Goal: Information Seeking & Learning: Learn about a topic

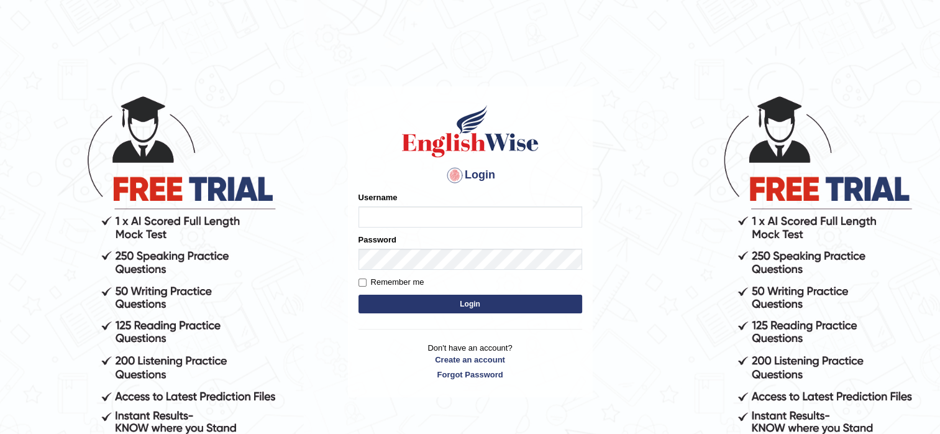
type input "pooja_pte"
click at [465, 300] on button "Login" at bounding box center [470, 303] width 224 height 19
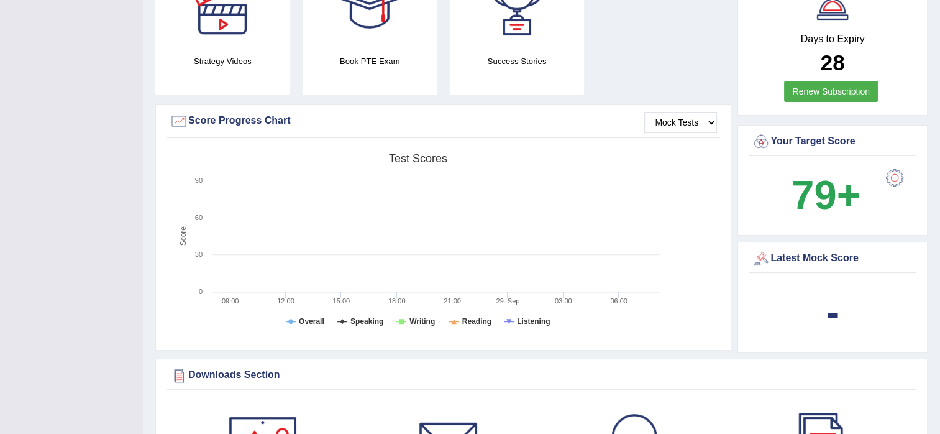
scroll to position [373, 0]
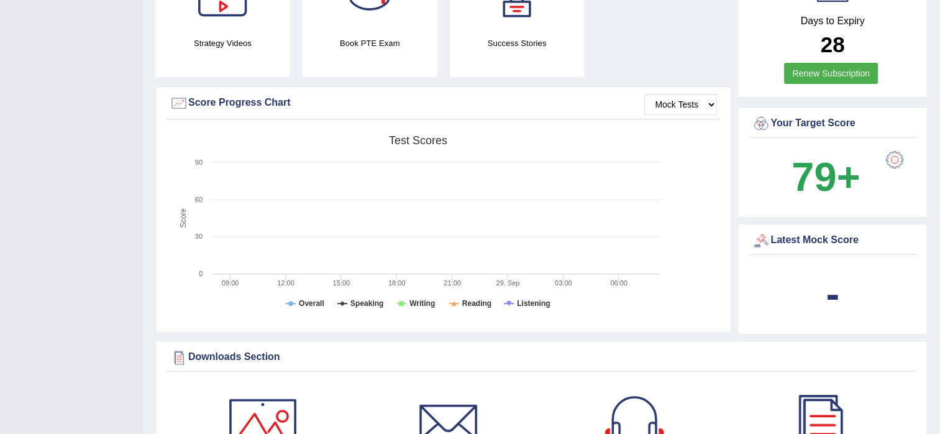
click at [822, 170] on b "79+" at bounding box center [825, 176] width 68 height 45
click at [825, 170] on b "79+" at bounding box center [825, 176] width 68 height 45
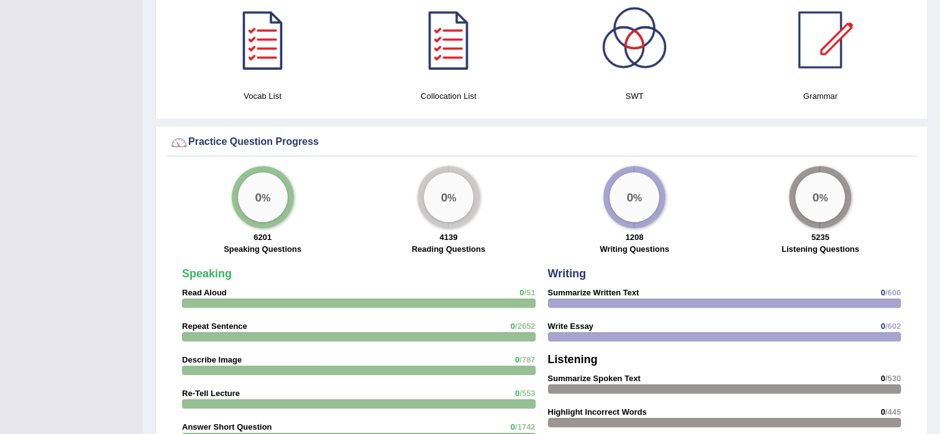
scroll to position [994, 0]
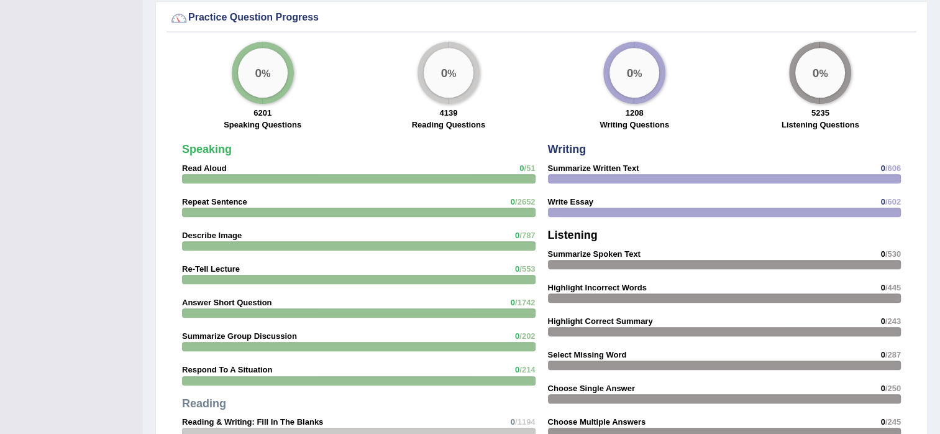
click at [207, 174] on div at bounding box center [358, 178] width 353 height 9
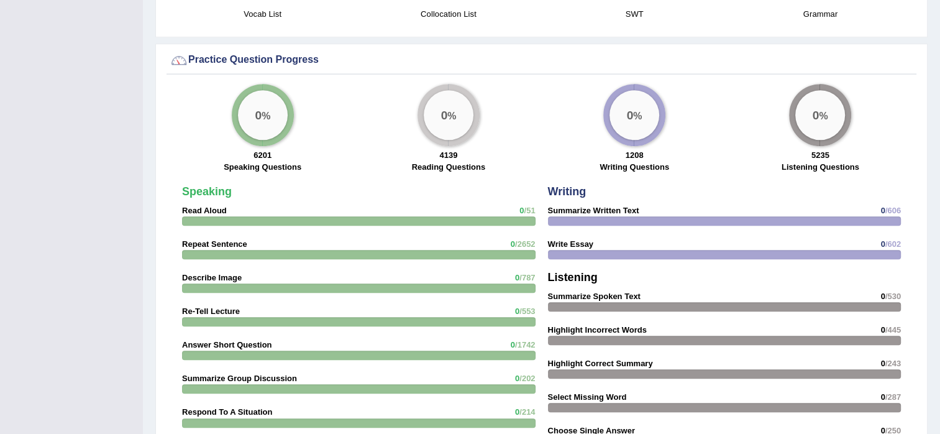
scroll to position [1163, 0]
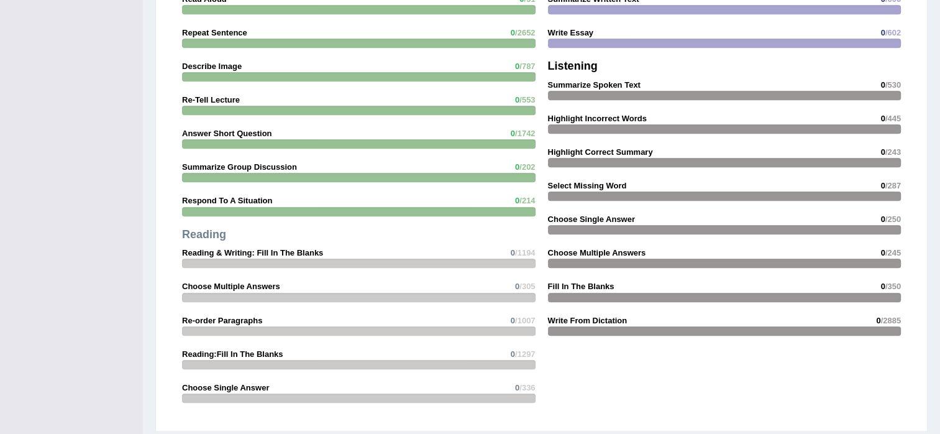
click at [596, 80] on strong "Summarize Spoken Text" at bounding box center [594, 84] width 93 height 9
click at [584, 61] on strong "Listening" at bounding box center [573, 66] width 50 height 12
click at [589, 81] on strong "Summarize Spoken Text" at bounding box center [594, 84] width 93 height 9
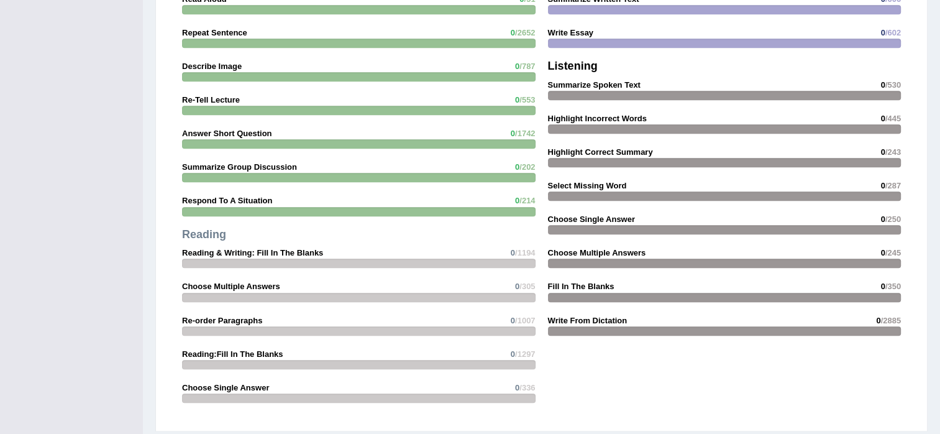
click at [589, 81] on strong "Summarize Spoken Text" at bounding box center [594, 84] width 93 height 9
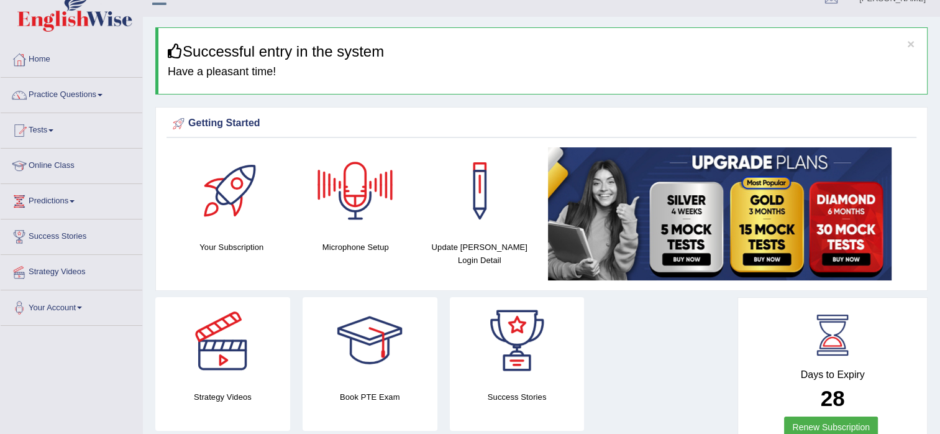
scroll to position [0, 0]
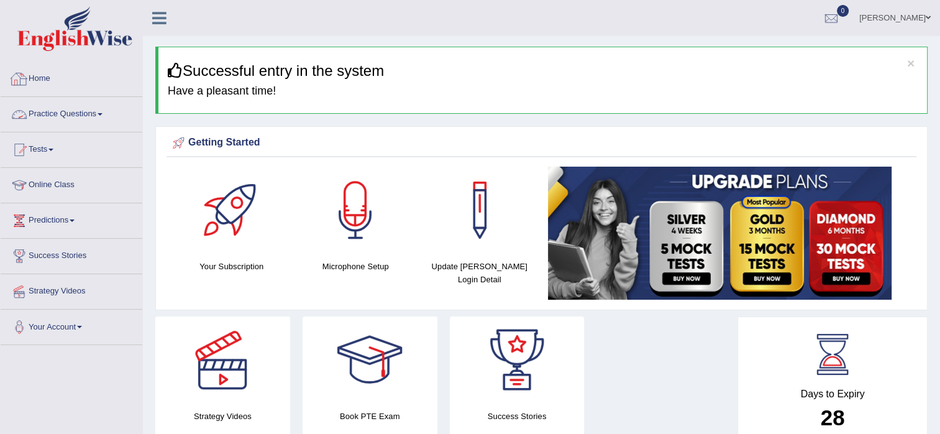
click at [45, 116] on link "Practice Questions" at bounding box center [72, 112] width 142 height 31
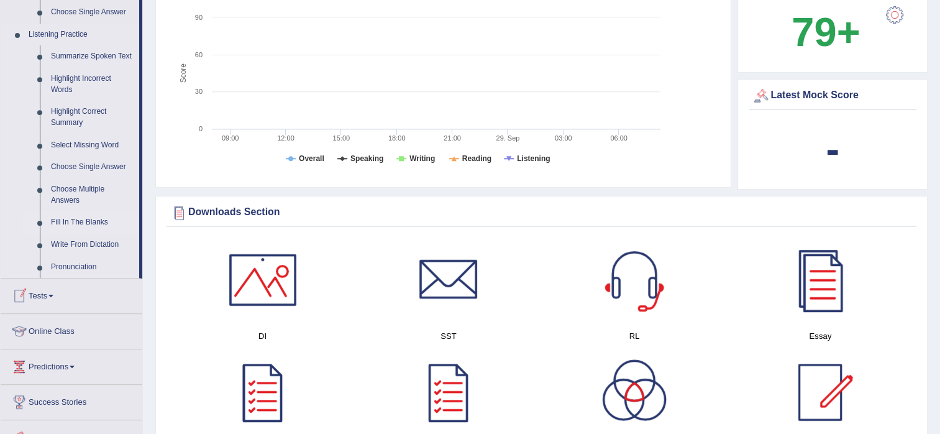
scroll to position [497, 0]
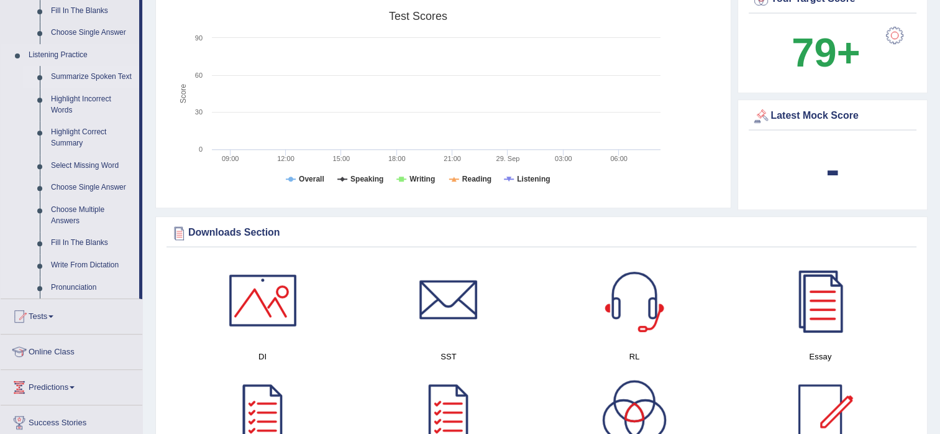
click at [76, 79] on link "Summarize Spoken Text" at bounding box center [92, 77] width 94 height 22
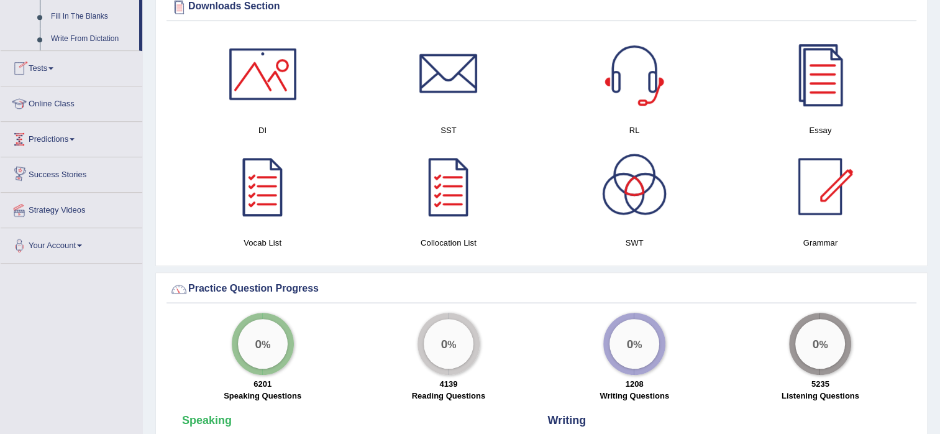
scroll to position [812, 0]
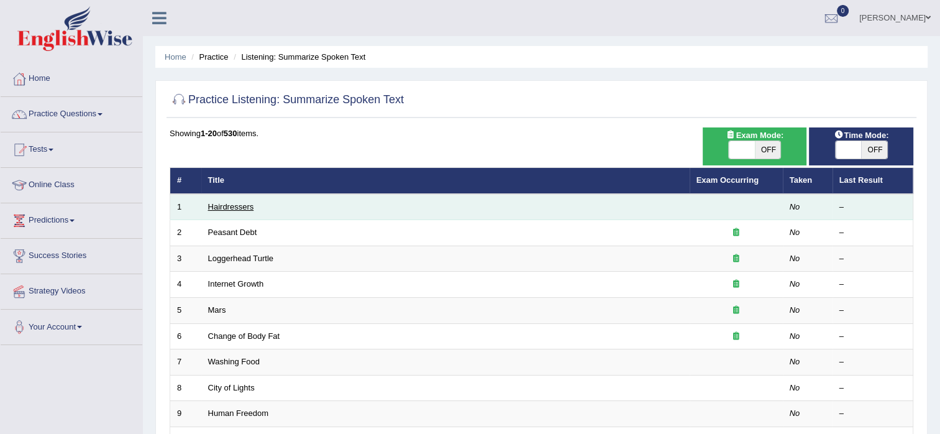
click at [235, 209] on link "Hairdressers" at bounding box center [231, 206] width 46 height 9
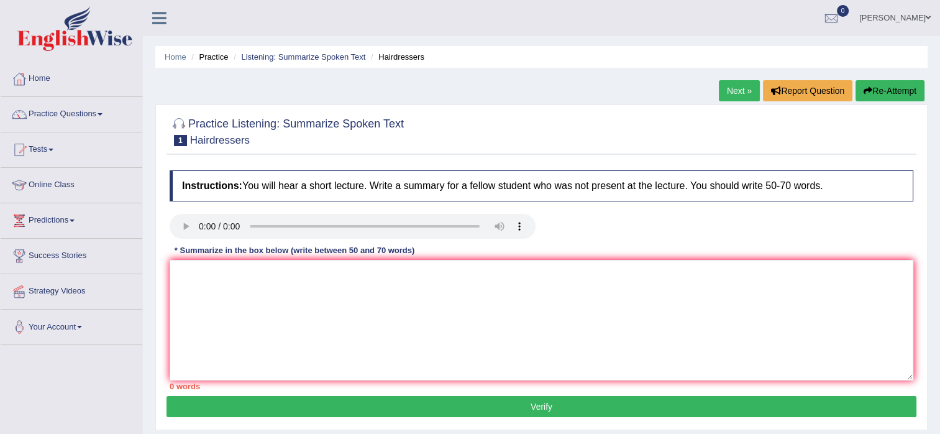
click at [77, 117] on link "Practice Questions" at bounding box center [72, 112] width 142 height 31
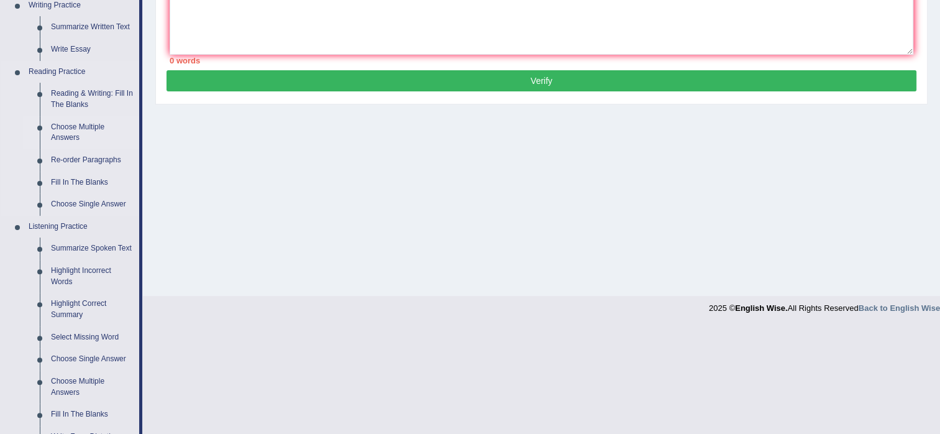
scroll to position [450, 0]
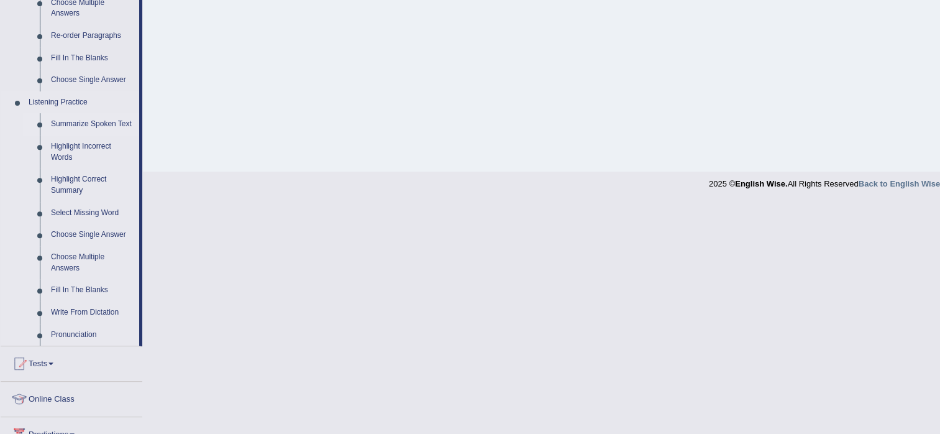
drag, startPoint x: 42, startPoint y: 135, endPoint x: 93, endPoint y: 134, distance: 51.0
click at [96, 139] on li "Highlight Incorrect Words" at bounding box center [81, 151] width 116 height 33
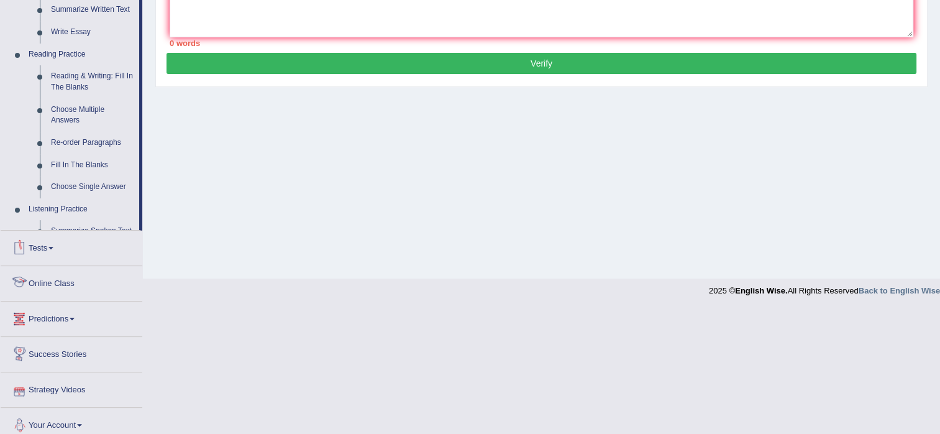
scroll to position [339, 0]
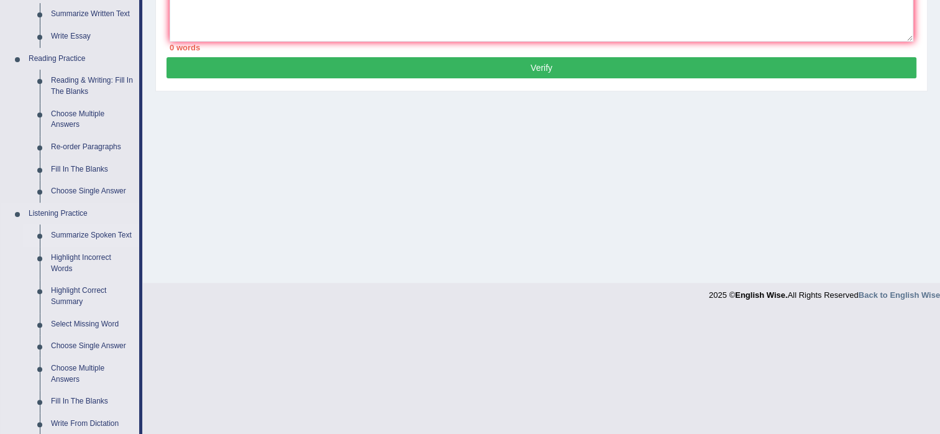
drag, startPoint x: 42, startPoint y: 241, endPoint x: 129, endPoint y: 240, distance: 87.0
click at [129, 240] on li "Summarize Spoken Text" at bounding box center [81, 235] width 116 height 22
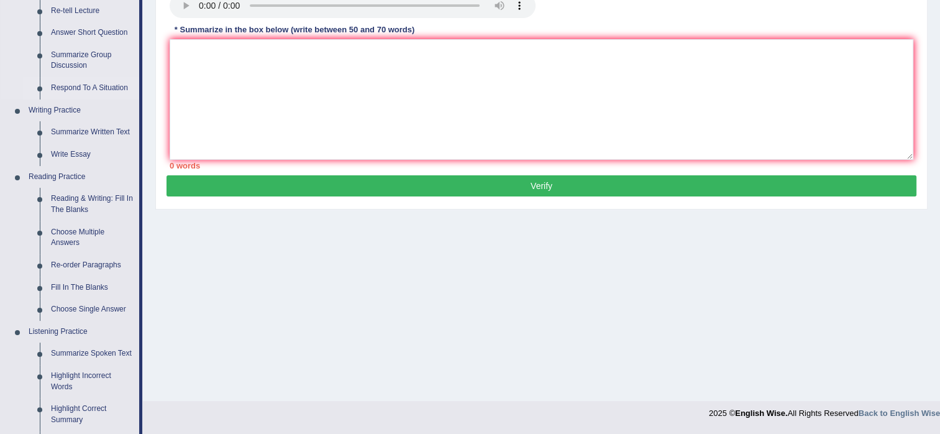
scroll to position [373, 0]
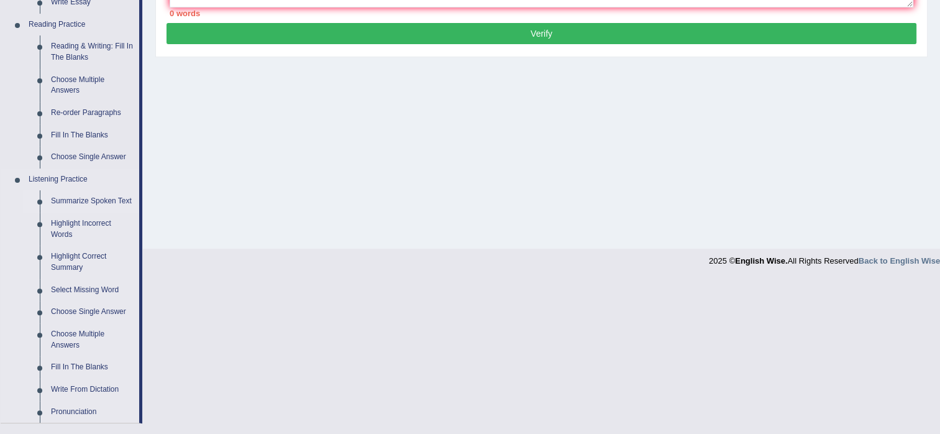
click at [52, 202] on link "Summarize Spoken Text" at bounding box center [92, 201] width 94 height 22
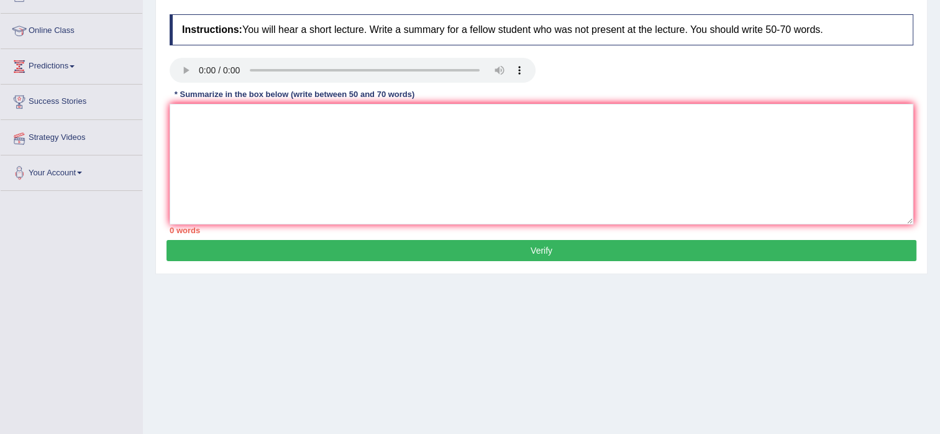
scroll to position [219, 0]
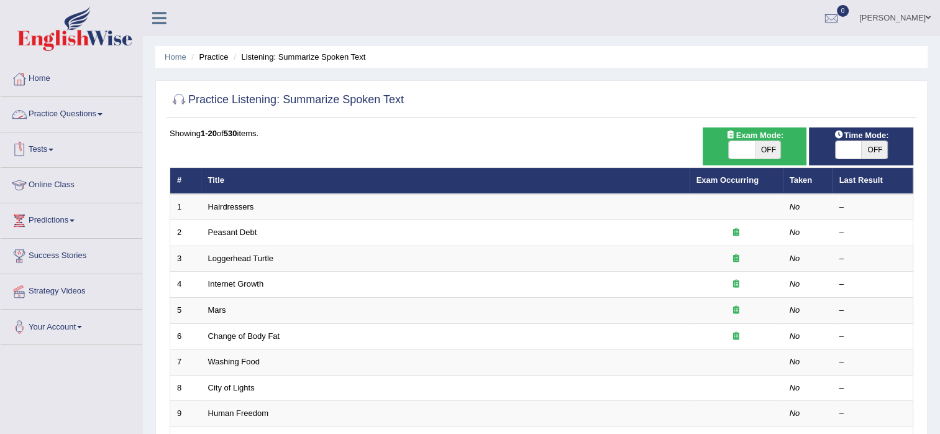
click at [83, 116] on link "Practice Questions" at bounding box center [72, 112] width 142 height 31
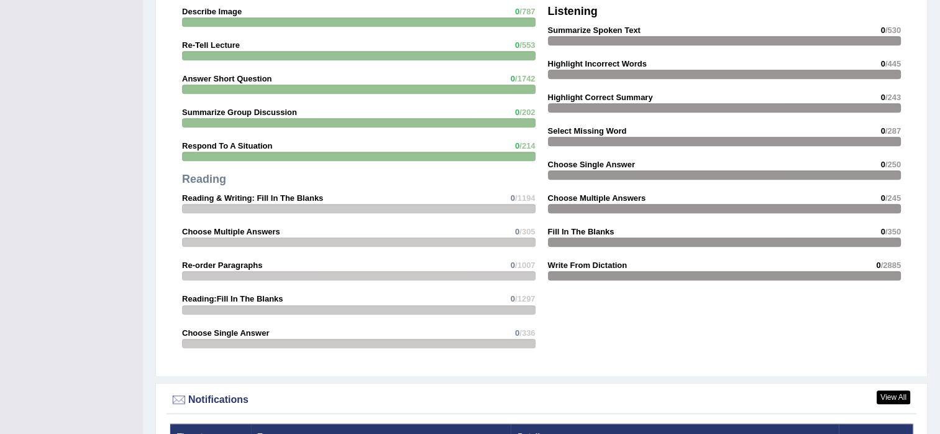
scroll to position [1118, 0]
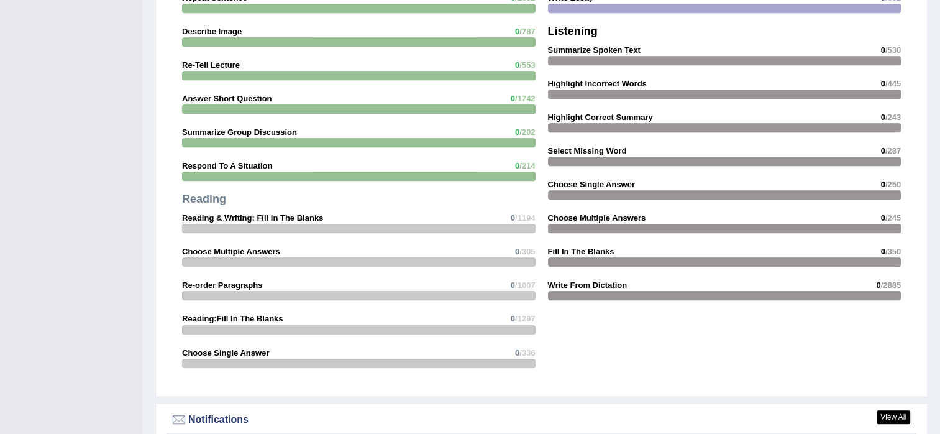
drag, startPoint x: 552, startPoint y: 47, endPoint x: 640, endPoint y: 28, distance: 89.5
click at [652, 34] on div "Writing Summarize Written Text 0 /606 Write Essay 0 /602 Listening Summarize Sp…" at bounding box center [725, 123] width 366 height 379
click at [655, 361] on div "Speaking Read Aloud 0 /51 Repeat Sentence 0 /2652 Describe Image 0 /787 Re-Tell…" at bounding box center [541, 111] width 750 height 555
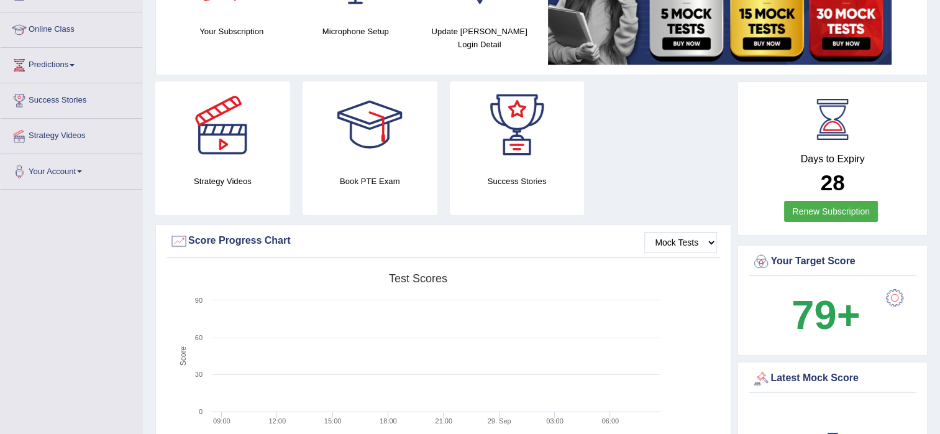
scroll to position [0, 0]
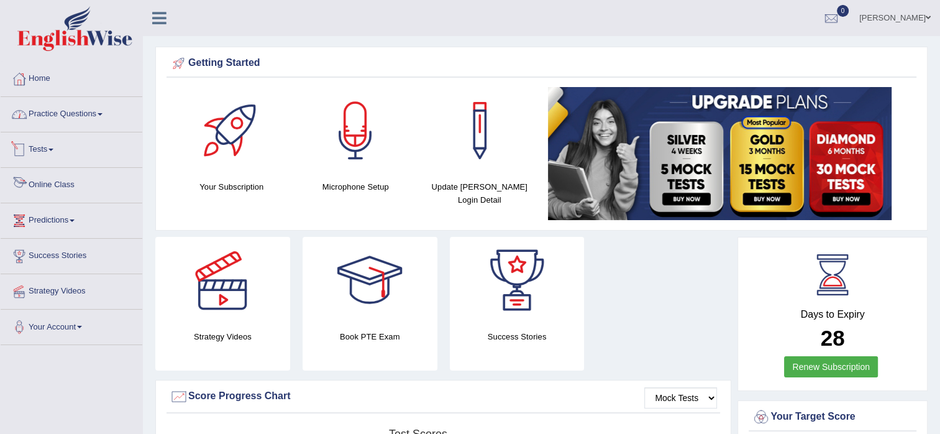
click at [62, 120] on link "Practice Questions" at bounding box center [72, 112] width 142 height 31
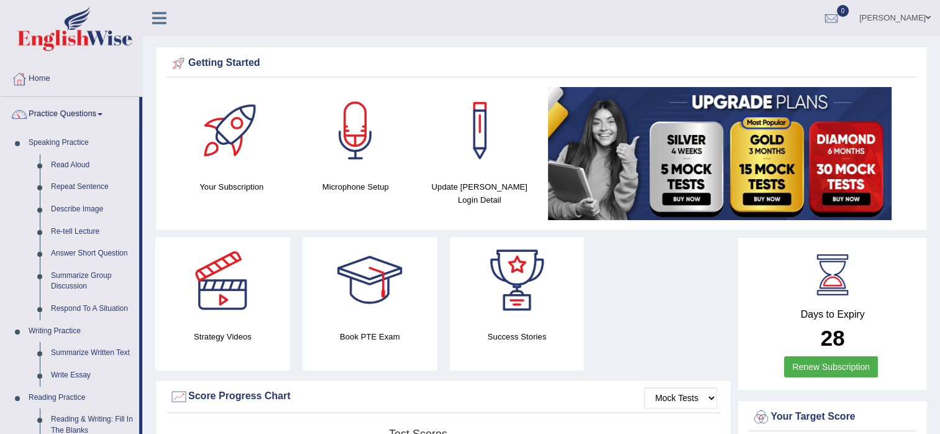
scroll to position [248, 0]
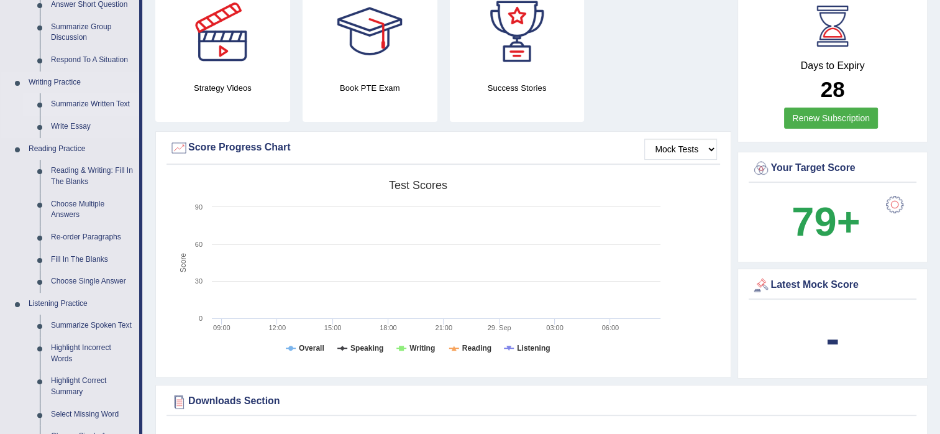
drag, startPoint x: 16, startPoint y: 91, endPoint x: 102, endPoint y: 101, distance: 86.8
click at [102, 101] on li "Writing Practice Summarize Written Text Write Essay" at bounding box center [70, 104] width 139 height 66
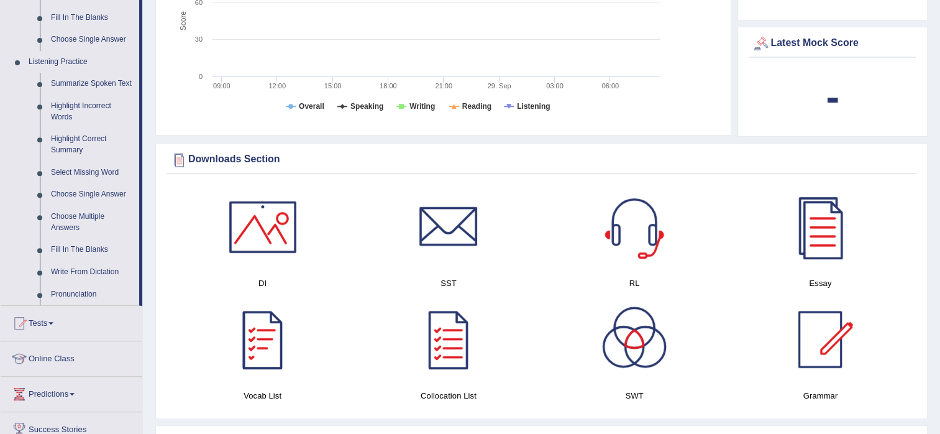
scroll to position [284, 0]
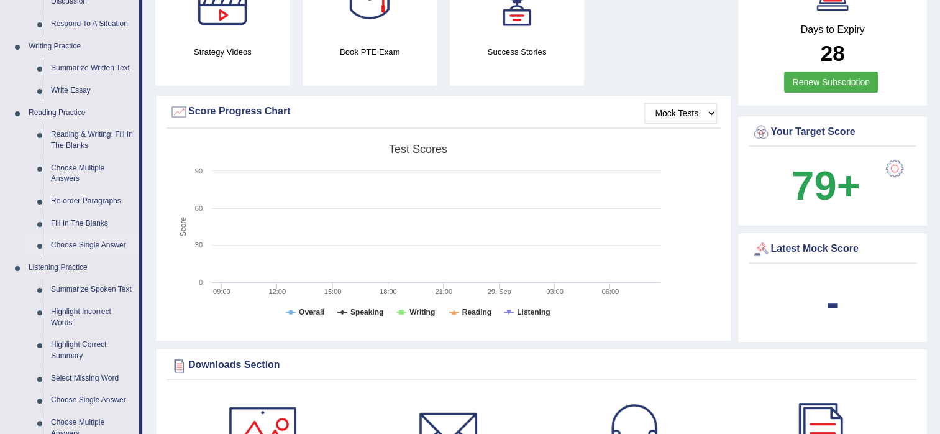
drag, startPoint x: 19, startPoint y: 275, endPoint x: 111, endPoint y: 255, distance: 94.2
click at [111, 255] on ul "Speaking Practice Read Aloud Repeat Sentence Describe Image Re-tell Lecture Ans…" at bounding box center [70, 178] width 139 height 663
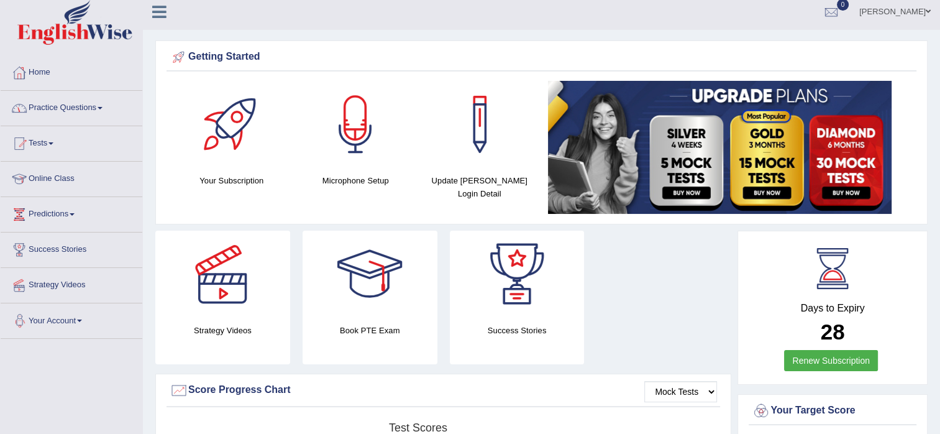
scroll to position [0, 0]
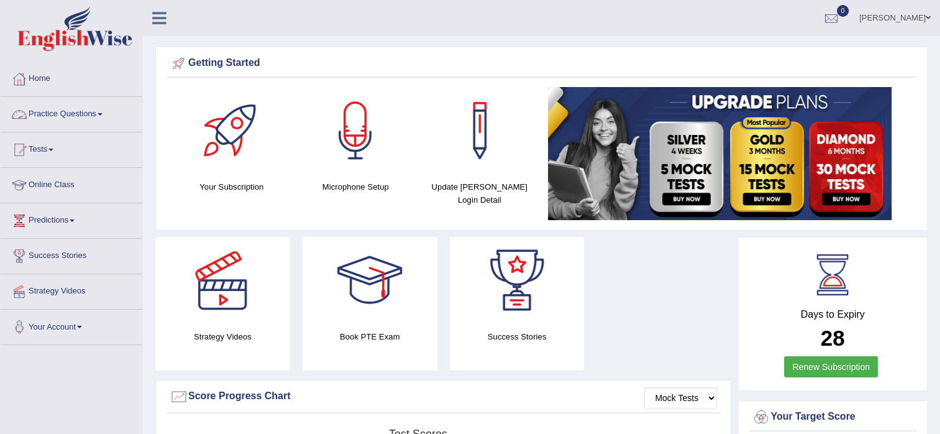
click at [60, 113] on link "Practice Questions" at bounding box center [72, 112] width 142 height 31
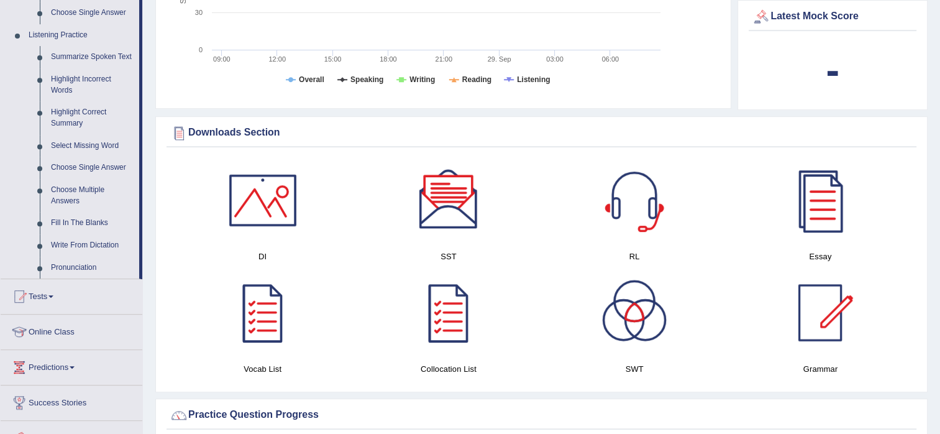
scroll to position [497, 0]
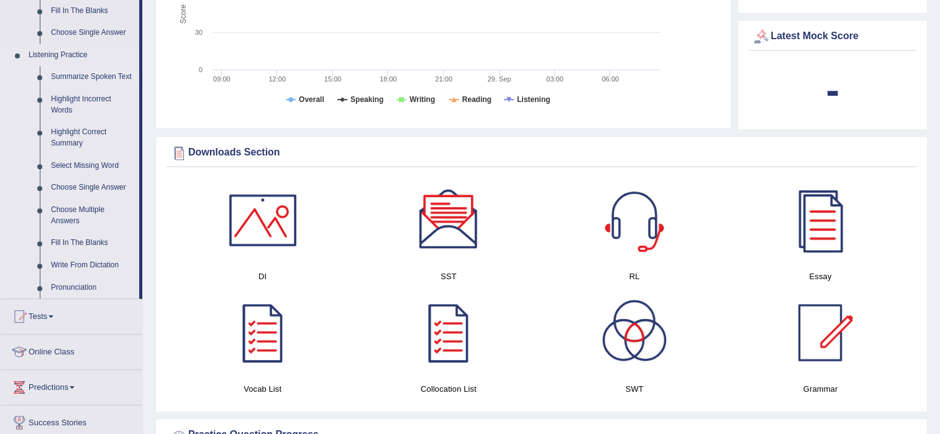
click at [103, 76] on link "Summarize Spoken Text" at bounding box center [92, 77] width 94 height 22
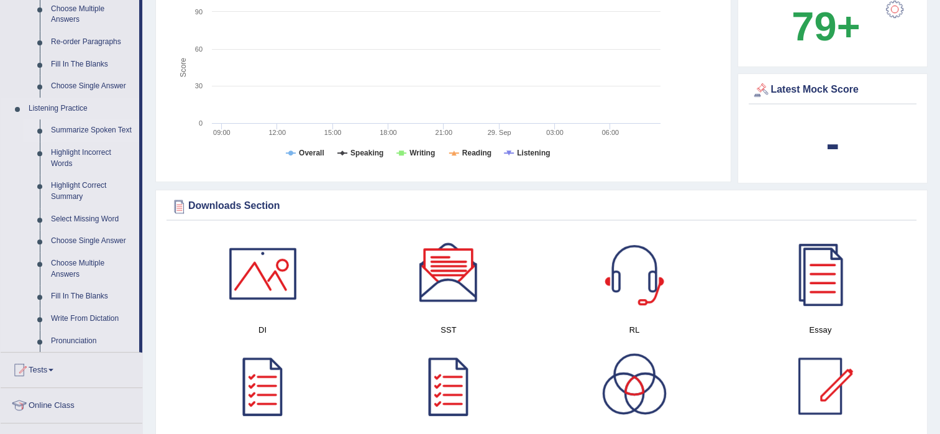
scroll to position [768, 0]
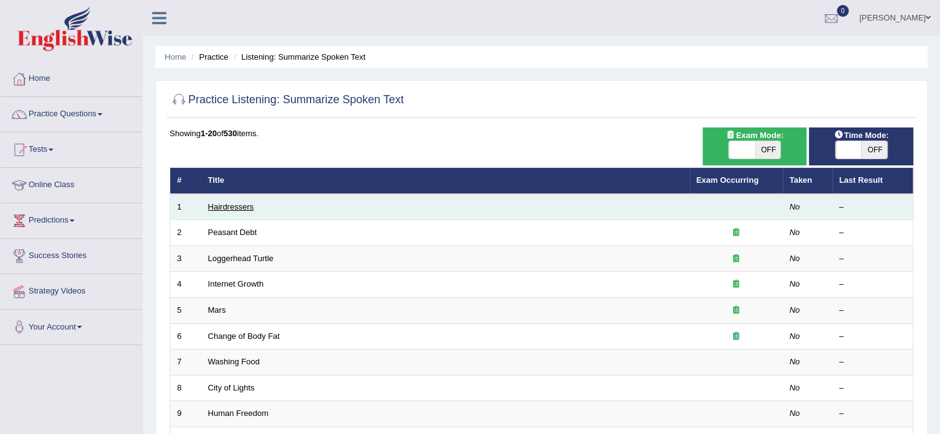
click at [234, 210] on link "Hairdressers" at bounding box center [231, 206] width 46 height 9
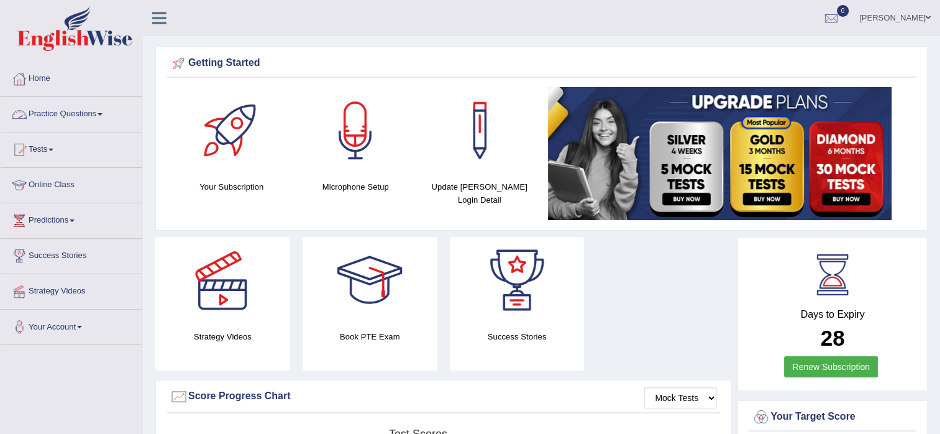
click at [50, 114] on link "Practice Questions" at bounding box center [72, 112] width 142 height 31
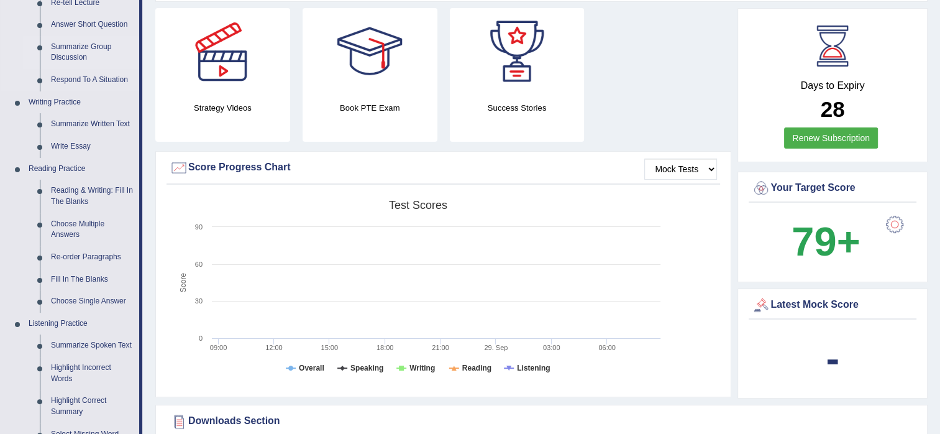
scroll to position [497, 0]
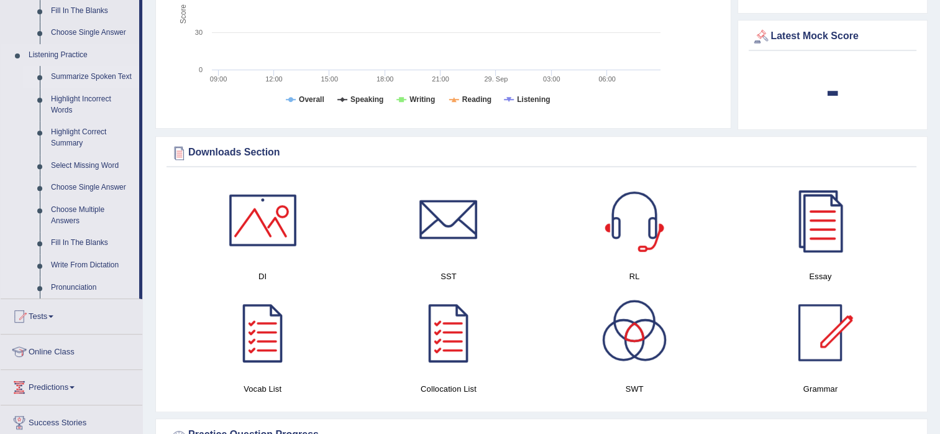
click at [79, 74] on link "Summarize Spoken Text" at bounding box center [92, 77] width 94 height 22
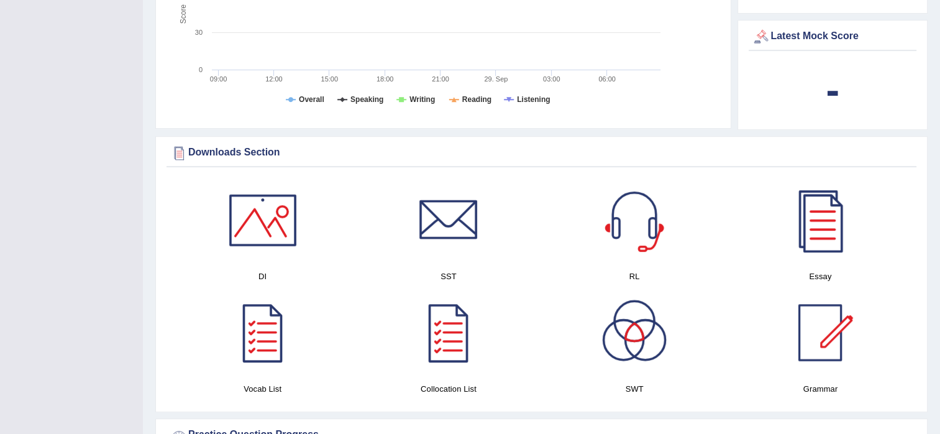
scroll to position [146, 0]
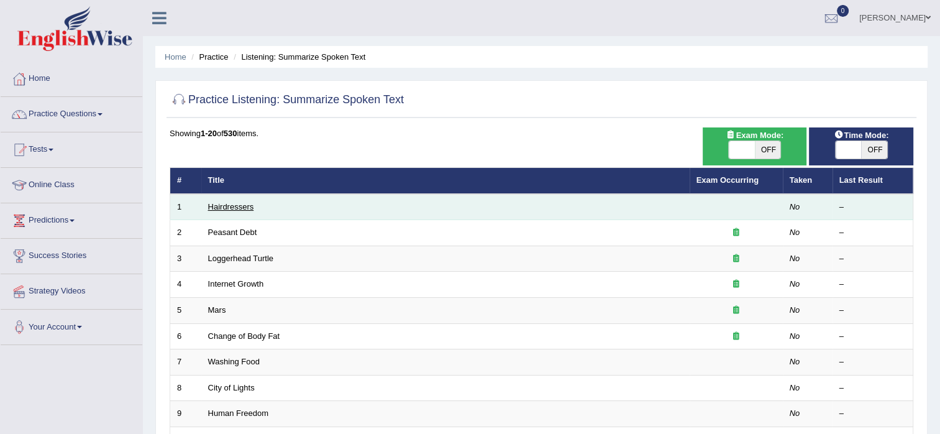
click at [239, 202] on link "Hairdressers" at bounding box center [231, 206] width 46 height 9
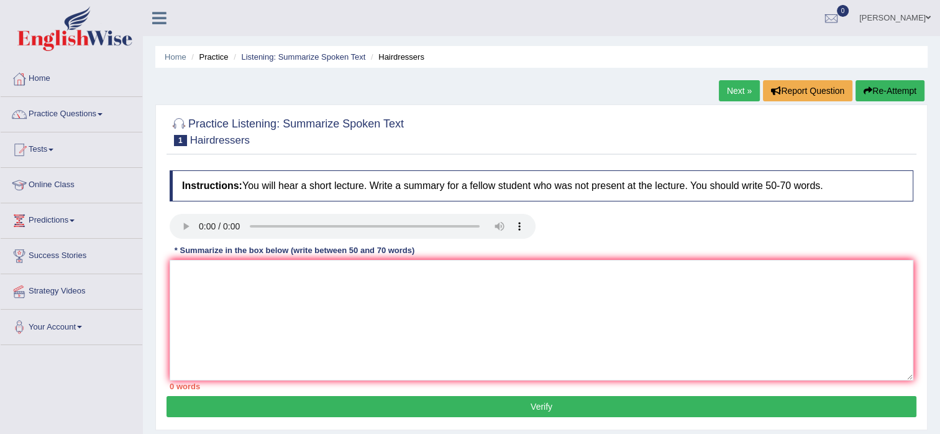
drag, startPoint x: 655, startPoint y: 128, endPoint x: 573, endPoint y: 173, distance: 94.2
click at [683, 287] on div "Practice Listening: Summarize Spoken Text 1 Hairdressers Instructions: You will…" at bounding box center [541, 266] width 772 height 325
drag, startPoint x: 207, startPoint y: 358, endPoint x: 632, endPoint y: 198, distance: 454.9
click at [632, 198] on h4 "Instructions: You will hear a short lecture. Write a summary for a fellow stude…" at bounding box center [541, 185] width 743 height 31
